Goal: Check status

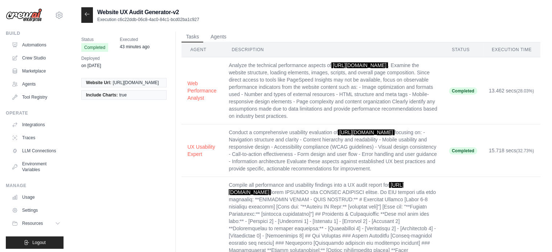
click at [85, 15] on icon at bounding box center [87, 14] width 6 height 6
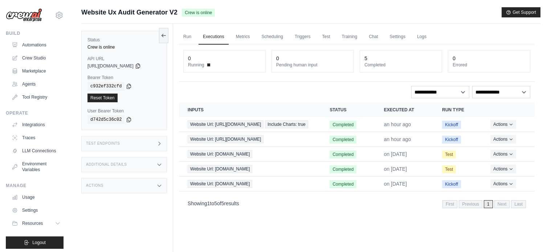
click at [313, 221] on div "Run Executions Metrics Scheduling Triggers Test Training Chat Settings Logs 0 R…" at bounding box center [356, 150] width 367 height 252
click at [497, 233] on div "Run Executions Metrics Scheduling Triggers Test Training Chat Settings Logs 0 R…" at bounding box center [356, 150] width 367 height 252
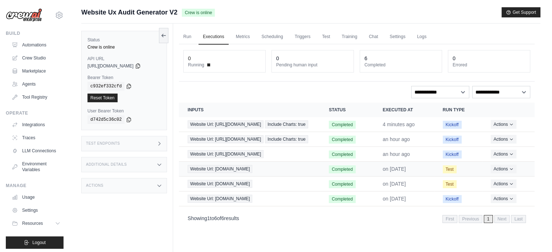
click at [392, 172] on time "on [DATE]" at bounding box center [394, 169] width 23 height 6
drag, startPoint x: 392, startPoint y: 177, endPoint x: 408, endPoint y: 178, distance: 16.0
click at [408, 176] on td "on [DATE]" at bounding box center [404, 169] width 60 height 15
click at [29, 48] on link "Automations" at bounding box center [36, 45] width 55 height 12
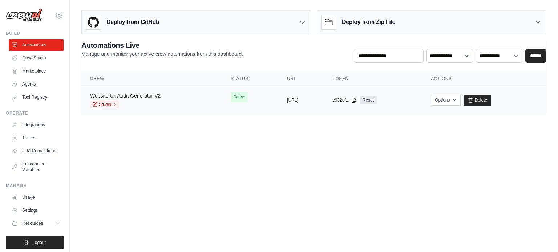
click at [124, 94] on link "Website Ux Audit Generator V2" at bounding box center [125, 96] width 70 height 6
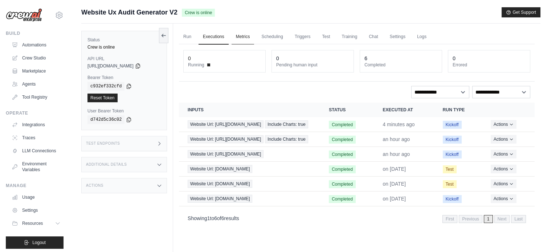
click at [247, 39] on link "Metrics" at bounding box center [243, 36] width 23 height 15
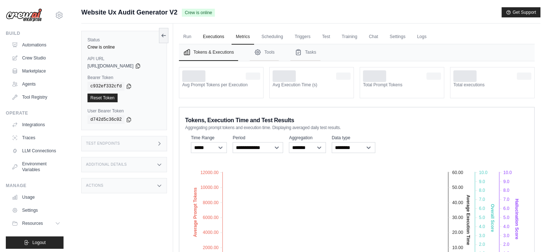
click at [200, 38] on link "Executions" at bounding box center [214, 36] width 30 height 15
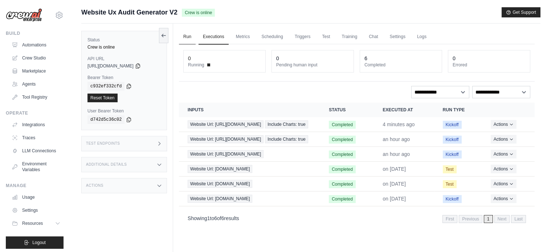
click at [195, 38] on link "Run" at bounding box center [187, 36] width 17 height 15
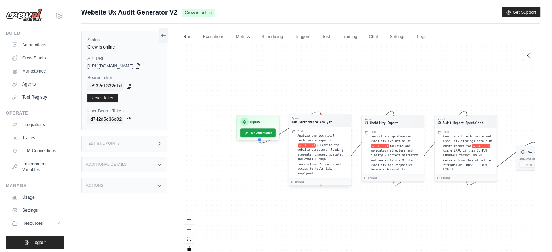
click at [330, 149] on span ". Examine the website structure, loading elements, images, scripts, and overall…" at bounding box center [320, 159] width 46 height 32
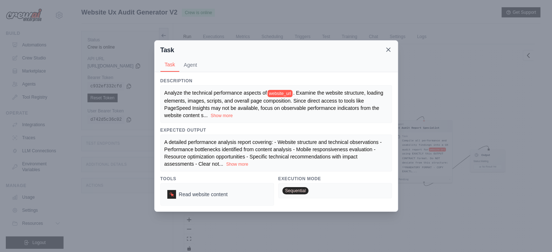
click at [388, 50] on icon at bounding box center [388, 49] width 7 height 7
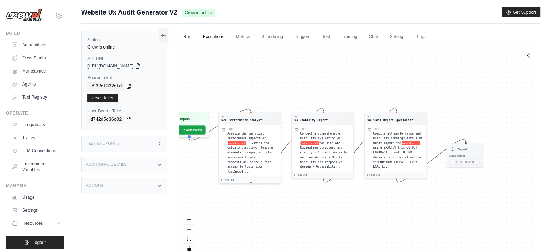
click at [219, 36] on link "Executions" at bounding box center [214, 36] width 30 height 15
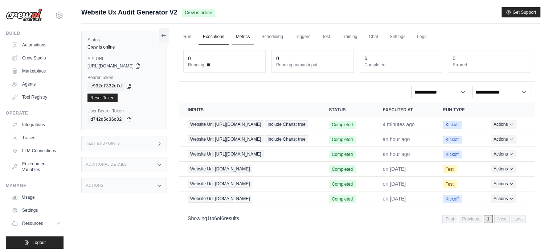
click at [238, 37] on link "Metrics" at bounding box center [243, 36] width 23 height 15
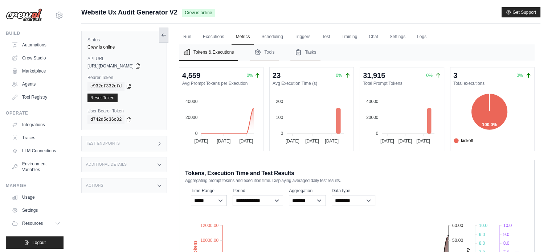
click at [167, 31] on button at bounding box center [163, 35] width 9 height 15
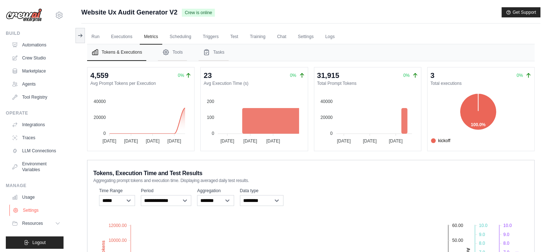
click at [26, 212] on link "Settings" at bounding box center [36, 211] width 55 height 12
click at [22, 203] on link "Usage" at bounding box center [36, 198] width 55 height 12
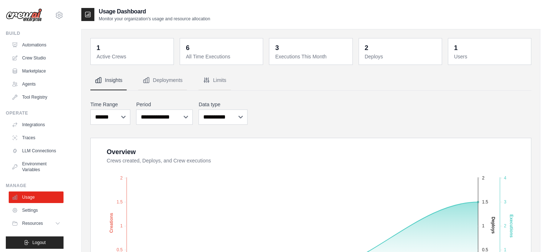
click at [34, 36] on div "Build Automations Crew Studio Marketplace Agents" at bounding box center [35, 66] width 58 height 73
click at [33, 44] on link "Automations" at bounding box center [36, 45] width 55 height 12
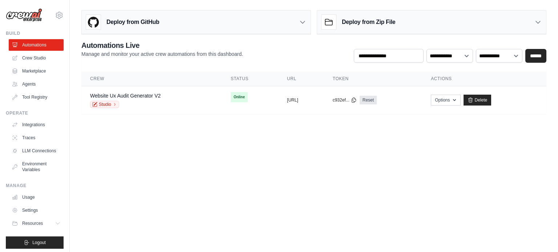
click at [319, 192] on body "contractors@primeview.com Settings Build Automations Crew Studio" at bounding box center [279, 126] width 558 height 252
click at [172, 98] on div "Website Ux Audit Generator V2 Studio" at bounding box center [151, 100] width 123 height 16
